Goal: Check status: Check status

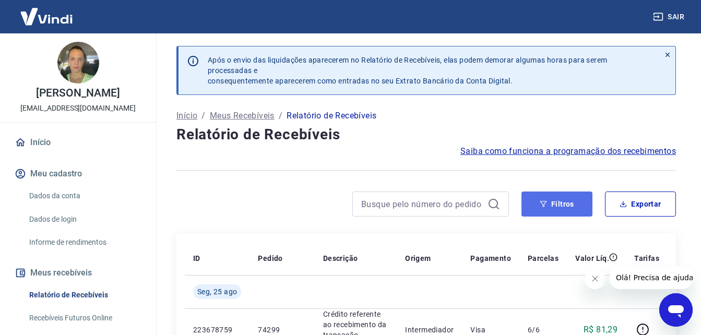
click at [563, 203] on button "Filtros" at bounding box center [557, 204] width 71 height 25
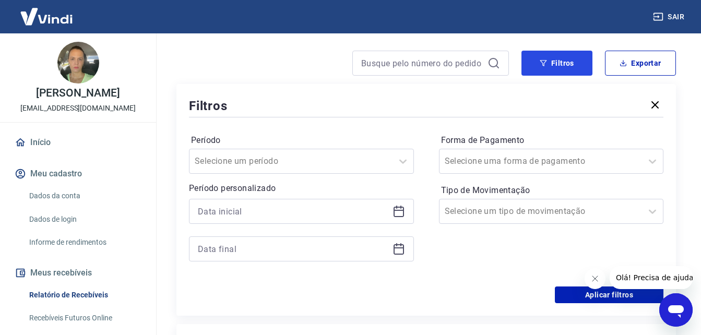
scroll to position [157, 0]
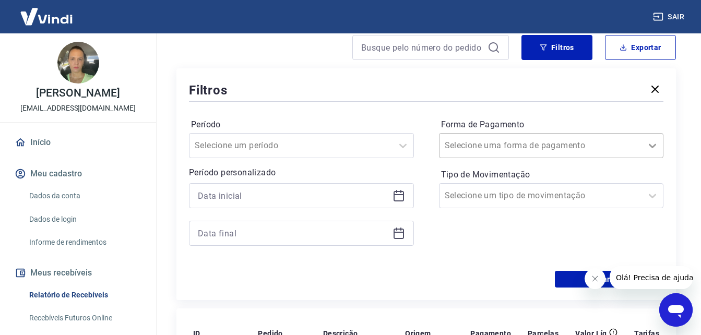
click at [654, 145] on icon at bounding box center [652, 146] width 7 height 4
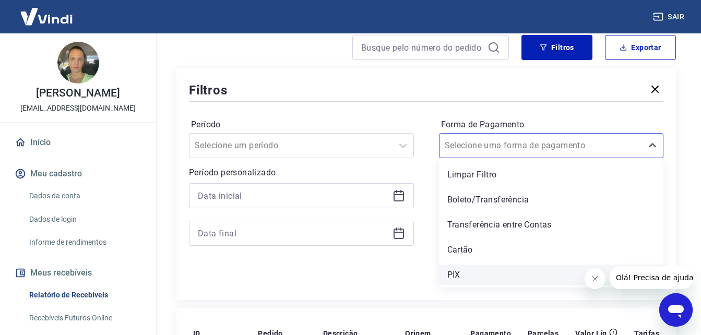
click at [466, 274] on div "PIX" at bounding box center [551, 275] width 225 height 21
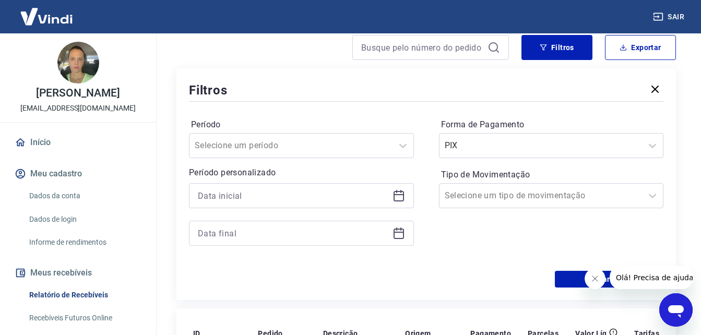
click at [595, 278] on icon "Fechar mensagem da empresa" at bounding box center [594, 279] width 8 height 8
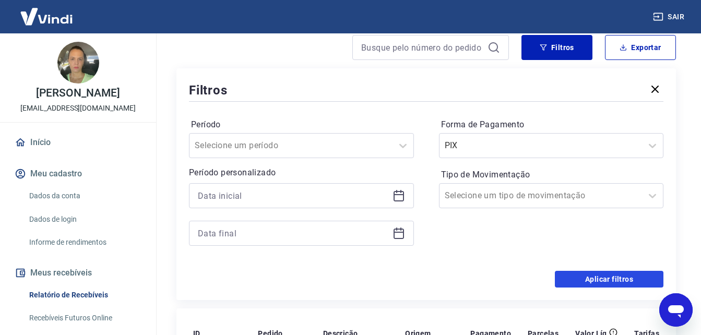
click at [606, 277] on button "Aplicar filtros" at bounding box center [609, 279] width 109 height 17
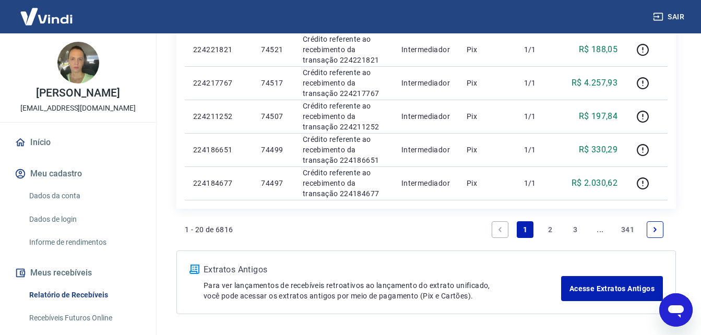
scroll to position [835, 0]
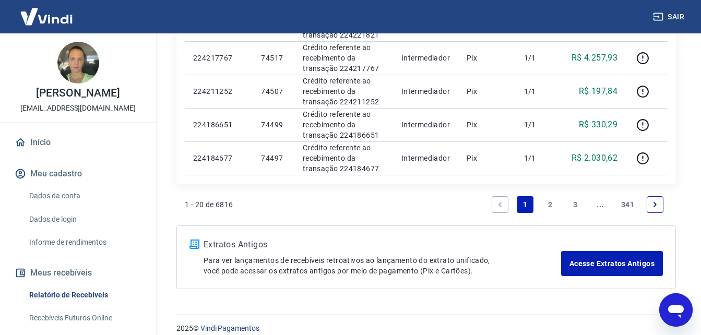
click at [548, 202] on link "2" at bounding box center [550, 204] width 17 height 17
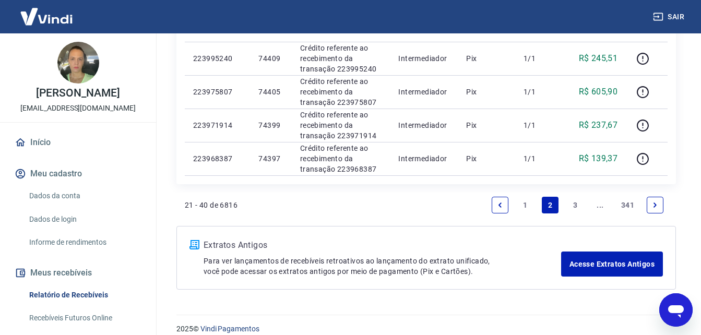
scroll to position [878, 0]
click at [524, 203] on link "1" at bounding box center [525, 204] width 17 height 17
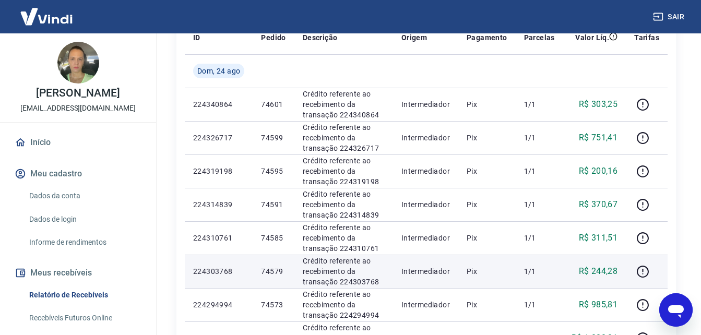
scroll to position [209, 0]
